Goal: Task Accomplishment & Management: Complete application form

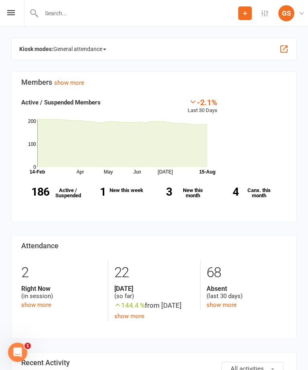
click at [163, 14] on input "text" at bounding box center [139, 13] width 200 height 11
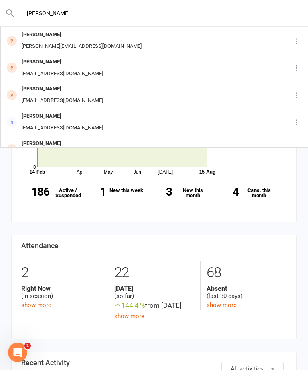
type input "[PERSON_NAME]"
click at [87, 31] on div "[PERSON_NAME]" at bounding box center [81, 35] width 125 height 12
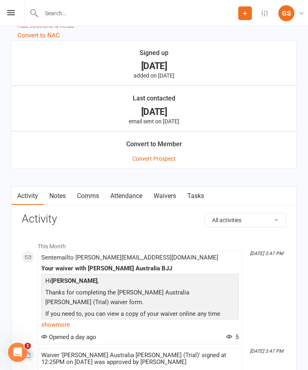
scroll to position [626, 0]
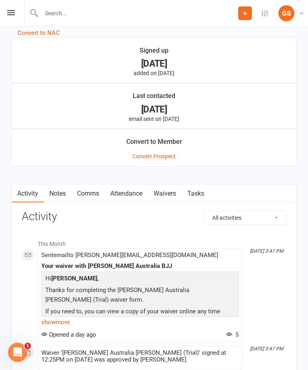
click at [169, 196] on link "Waivers" at bounding box center [165, 193] width 34 height 18
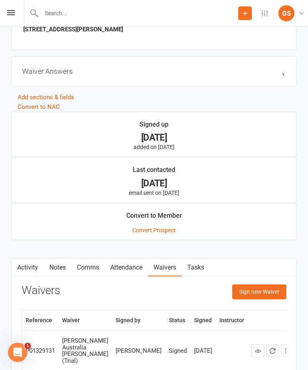
scroll to position [580, 0]
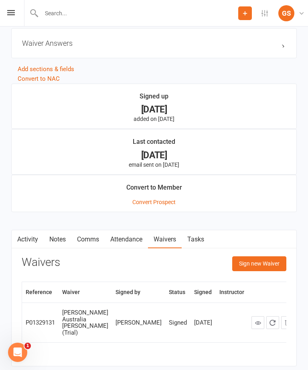
click at [262, 262] on button "Sign new Waiver" at bounding box center [260, 263] width 54 height 14
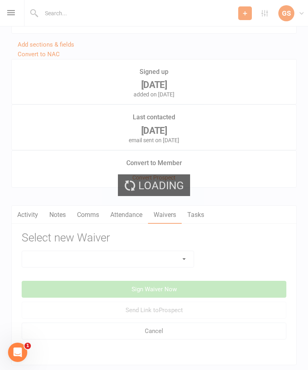
scroll to position [617, 0]
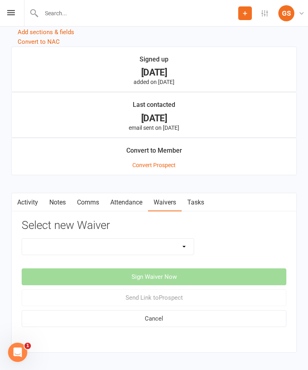
click at [187, 241] on select "10 PASS Change of Payment Details Form [PERSON_NAME] 50% OFF [PERSON_NAME] Aust…" at bounding box center [108, 247] width 172 height 16
select select "11982"
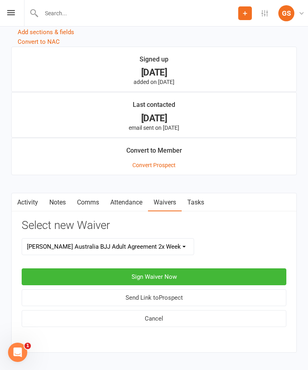
click at [176, 273] on button "Sign Waiver Now" at bounding box center [154, 276] width 265 height 17
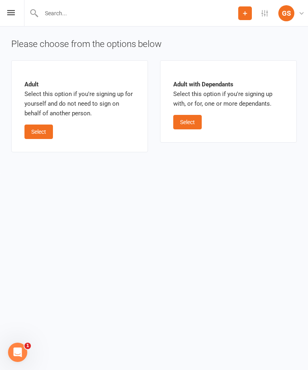
click at [42, 128] on button "Select" at bounding box center [38, 132] width 29 height 14
select select "bank_account"
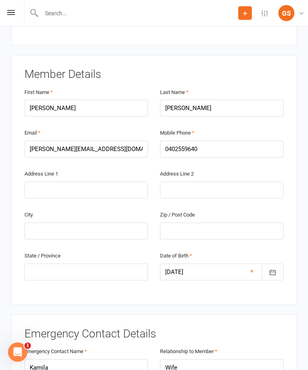
scroll to position [146, 0]
click at [78, 181] on input "text" at bounding box center [86, 189] width 124 height 17
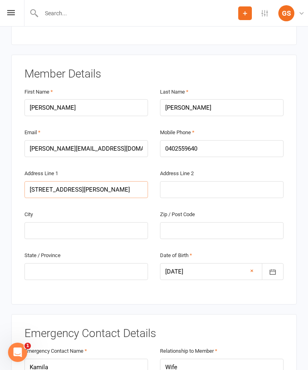
type input "[STREET_ADDRESS][PERSON_NAME]"
click at [104, 222] on input "text" at bounding box center [86, 230] width 124 height 17
type input "[GEOGRAPHIC_DATA]"
click at [220, 222] on input "text" at bounding box center [222, 230] width 124 height 17
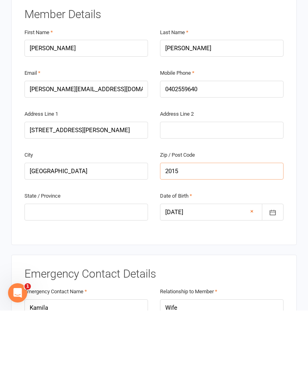
type input "2015"
click at [98, 263] on input "text" at bounding box center [86, 271] width 124 height 17
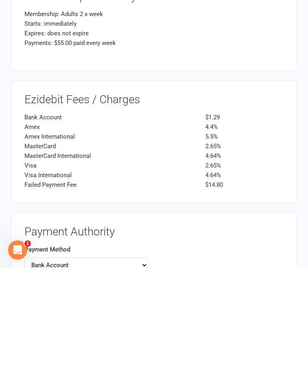
scroll to position [782, 0]
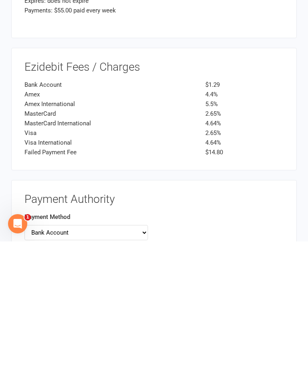
type input "Nsw"
type input "732249"
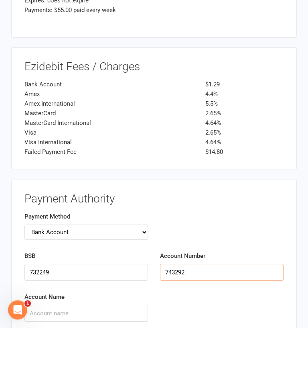
scroll to position [869, 0]
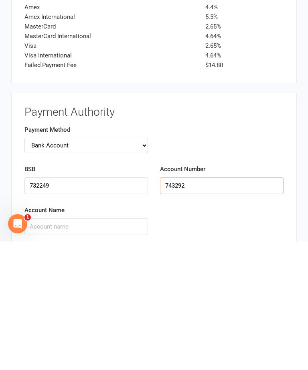
type input "743292"
click at [89, 347] on input "Account Name" at bounding box center [86, 355] width 124 height 17
type input "[PERSON_NAME]"
checkbox input "true"
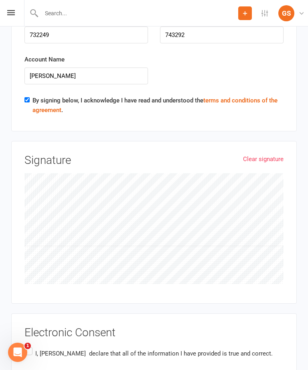
scroll to position [1150, 0]
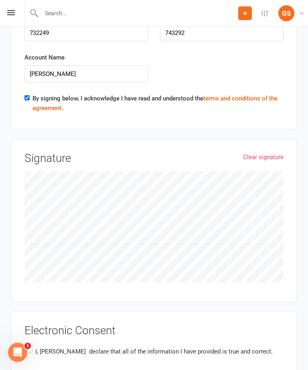
click at [30, 343] on label "I, [PERSON_NAME] declare that all of the information I have provided is true an…" at bounding box center [148, 351] width 249 height 16
click at [30, 343] on input "I, [PERSON_NAME] declare that all of the information I have provided is true an…" at bounding box center [26, 343] width 5 height 0
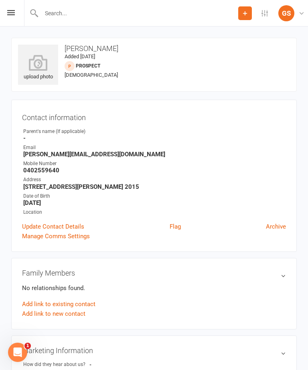
click at [34, 63] on icon at bounding box center [38, 63] width 40 height 16
